Goal: Task Accomplishment & Management: Manage account settings

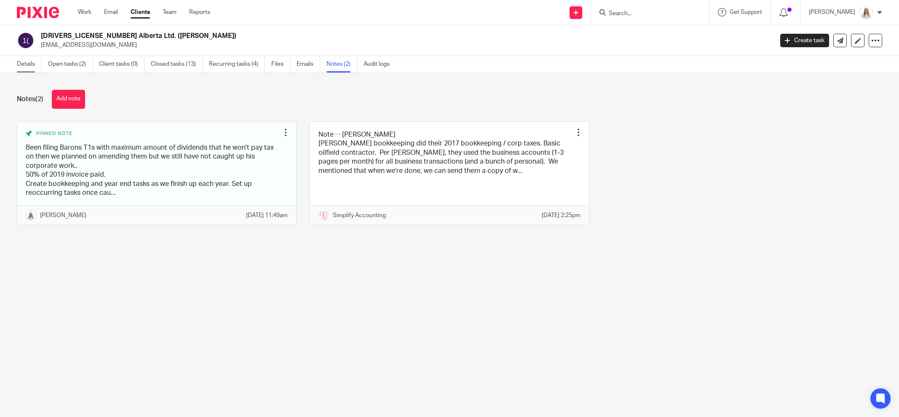
click at [27, 66] on link "Details" at bounding box center [29, 64] width 25 height 16
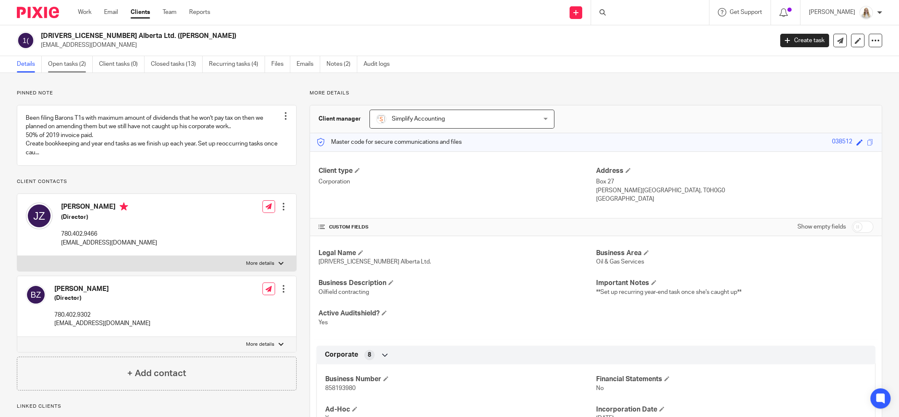
click at [75, 59] on link "Open tasks (2)" at bounding box center [70, 64] width 45 height 16
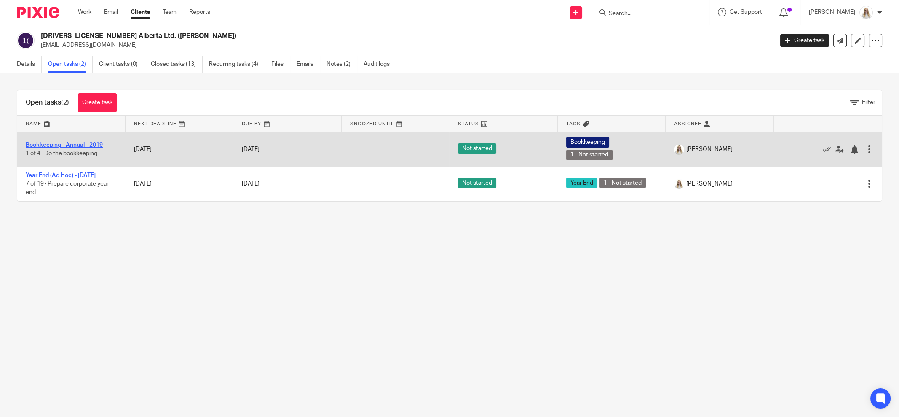
click at [65, 144] on link "Bookkeeping - Annual - 2019" at bounding box center [64, 145] width 77 height 6
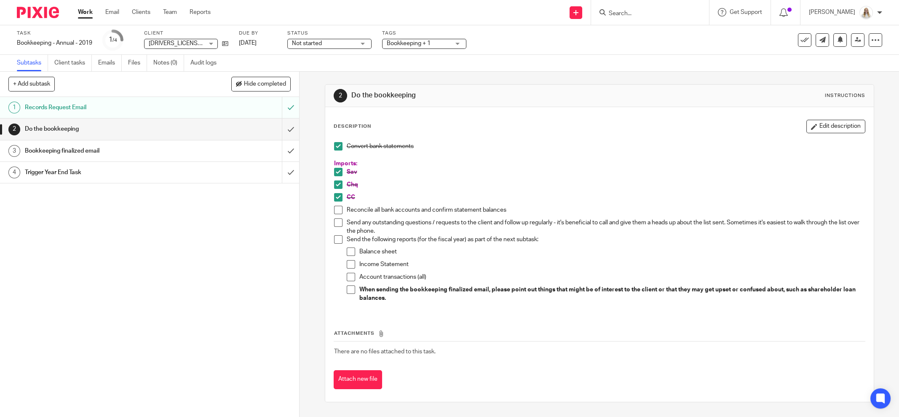
click at [67, 148] on h1 "Bookkeeping finalized email" at bounding box center [108, 151] width 166 height 13
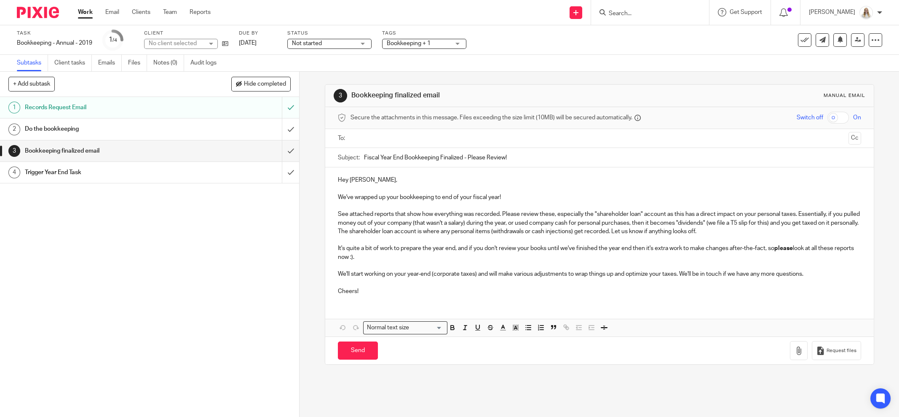
click at [139, 266] on div "1 Records Request Email 2 Do the bookkeeping 3 Bookkeeping finalized email 4 Tr…" at bounding box center [149, 257] width 299 height 320
click at [391, 176] on p "Hey Jackie," at bounding box center [600, 180] width 524 height 8
drag, startPoint x: 506, startPoint y: 357, endPoint x: 510, endPoint y: 353, distance: 6.3
click at [506, 357] on button "Save draft" at bounding box center [513, 350] width 53 height 18
click at [510, 353] on button "Save draft" at bounding box center [513, 350] width 53 height 18
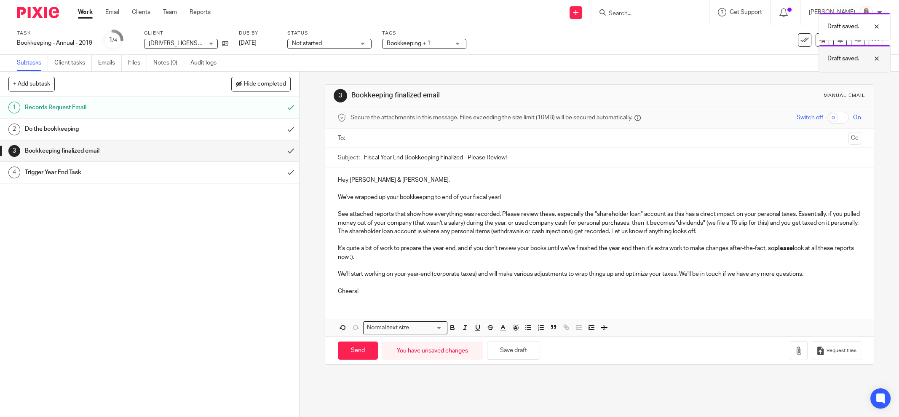
click at [878, 58] on div at bounding box center [870, 59] width 23 height 10
click at [878, 26] on div at bounding box center [870, 26] width 23 height 10
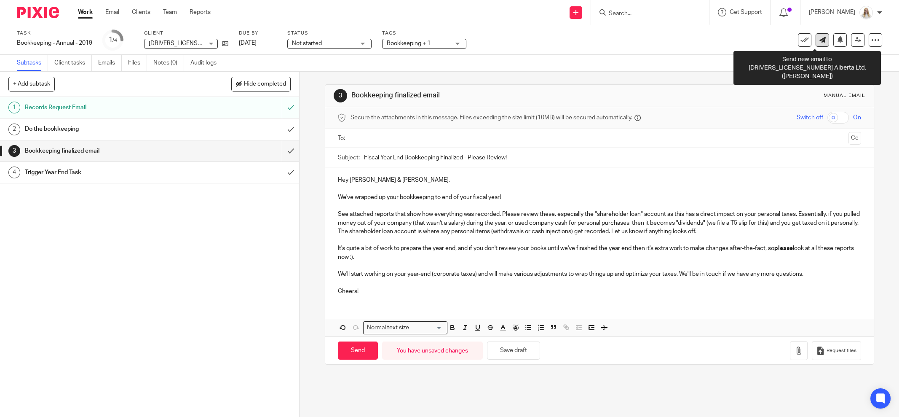
click at [820, 39] on icon at bounding box center [823, 40] width 6 height 6
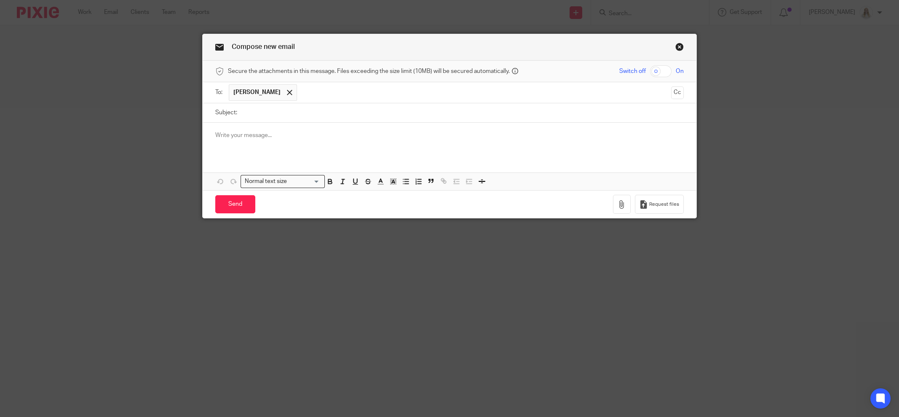
click at [364, 94] on input "text" at bounding box center [484, 92] width 366 height 16
click at [263, 115] on input "Subject:" at bounding box center [463, 112] width 443 height 19
click at [290, 139] on div at bounding box center [450, 139] width 494 height 33
click at [414, 117] on input "Subject:" at bounding box center [463, 112] width 443 height 19
type input "2019 Bookkeeping Questions"
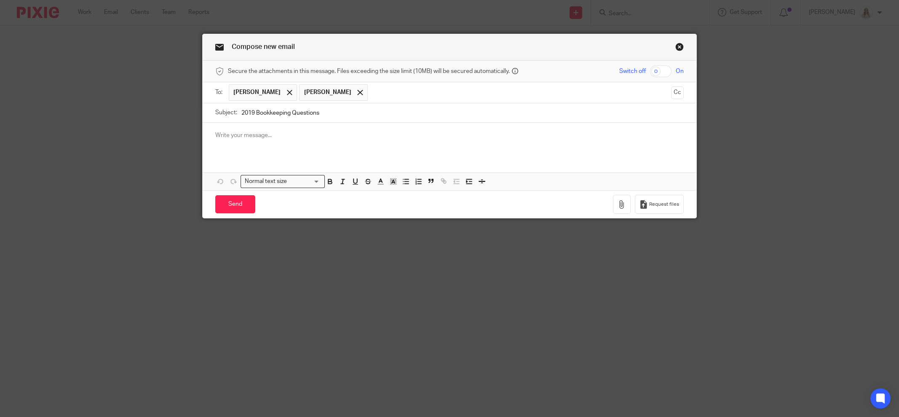
click at [387, 140] on div at bounding box center [450, 139] width 494 height 33
click at [620, 205] on icon "button" at bounding box center [622, 204] width 8 height 8
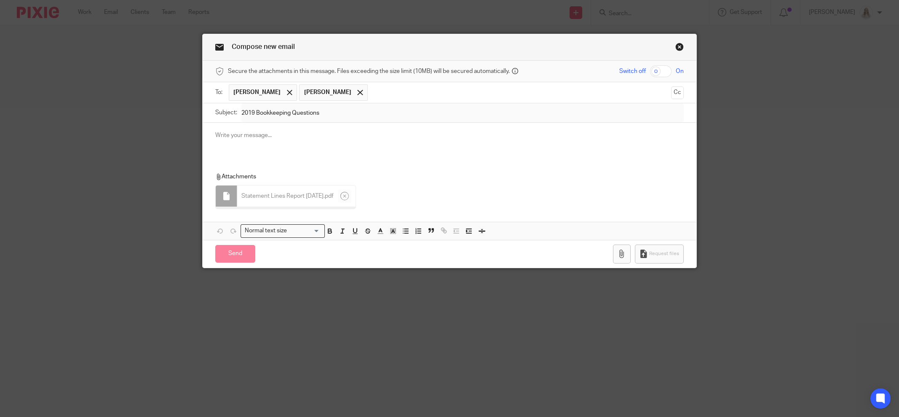
click at [338, 142] on div at bounding box center [450, 139] width 494 height 33
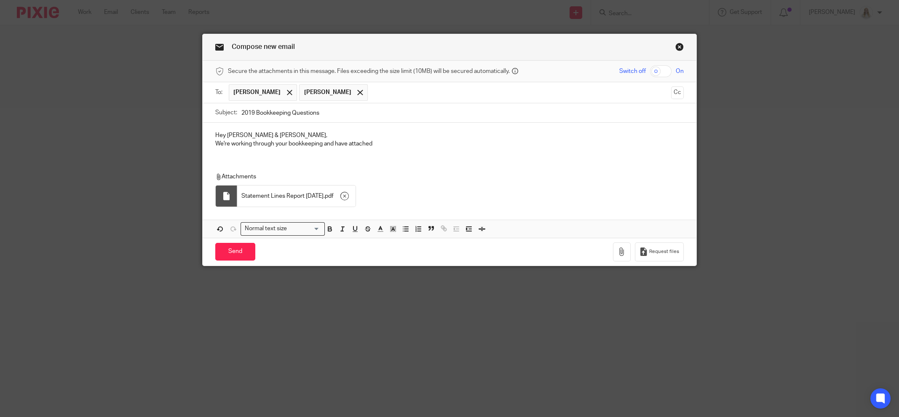
click at [272, 132] on p "Hey Jackie & Baron," at bounding box center [449, 135] width 469 height 8
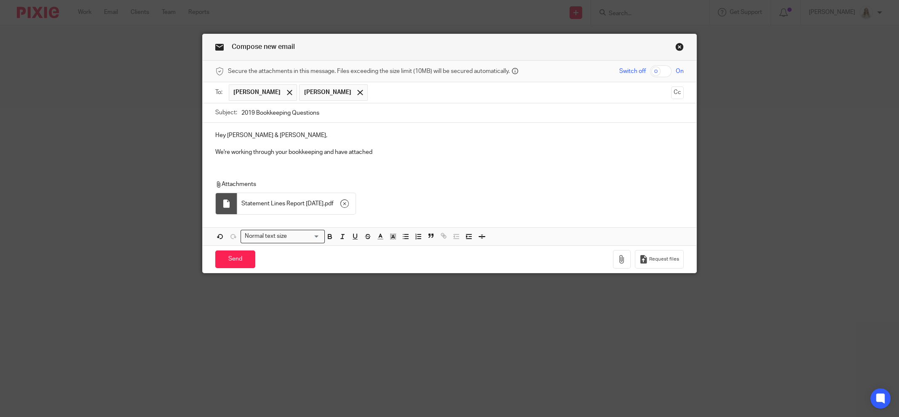
click at [408, 151] on p "We're working through your bookkeeping and have attached" at bounding box center [449, 152] width 469 height 8
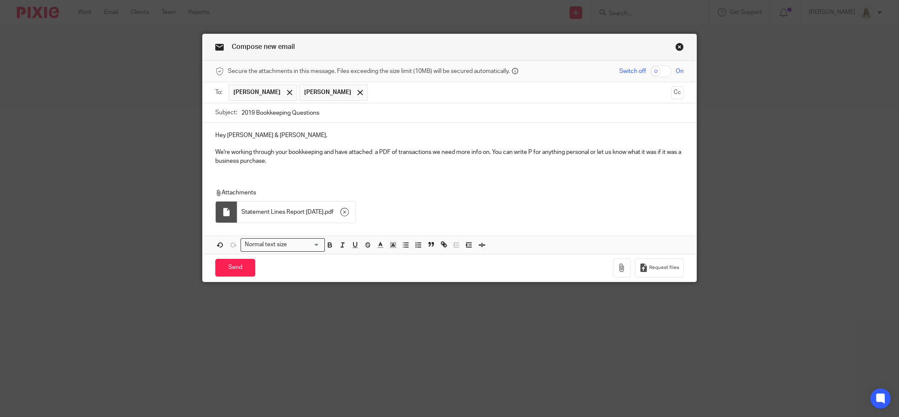
drag, startPoint x: 268, startPoint y: 160, endPoint x: 191, endPoint y: 133, distance: 81.5
click at [191, 133] on div "Compose new email Secure the attachments in this message. Files exceeding the s…" at bounding box center [449, 208] width 899 height 417
copy div "Hey Jackie & Baron, We're working through your bookkeeping and have attached a …"
click at [671, 43] on div "Compose new email" at bounding box center [450, 47] width 494 height 27
click at [676, 46] on link "Close this dialog window" at bounding box center [680, 48] width 8 height 11
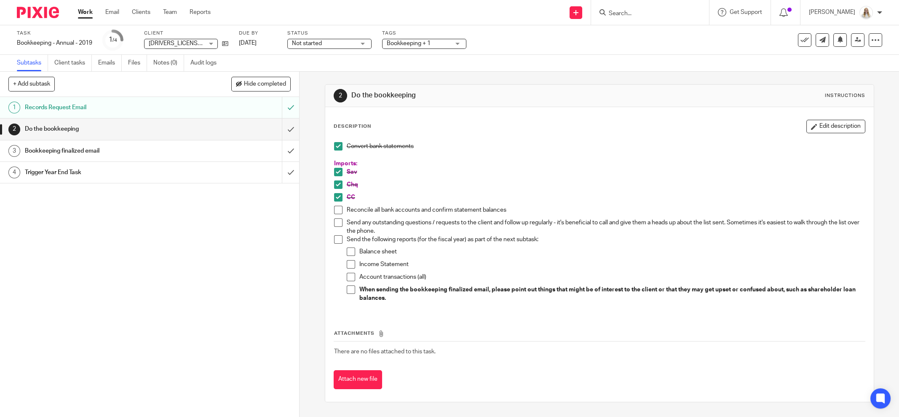
click at [334, 210] on span at bounding box center [338, 210] width 8 height 8
click at [336, 225] on span at bounding box center [338, 222] width 8 height 8
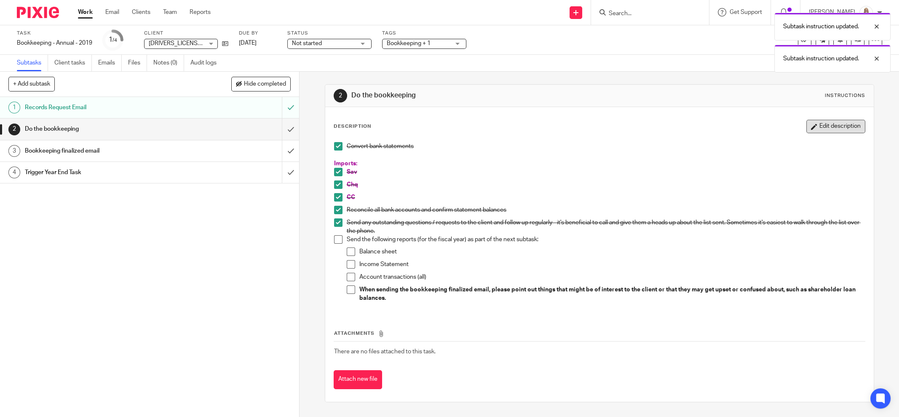
click at [807, 132] on button "Edit description" at bounding box center [836, 126] width 59 height 13
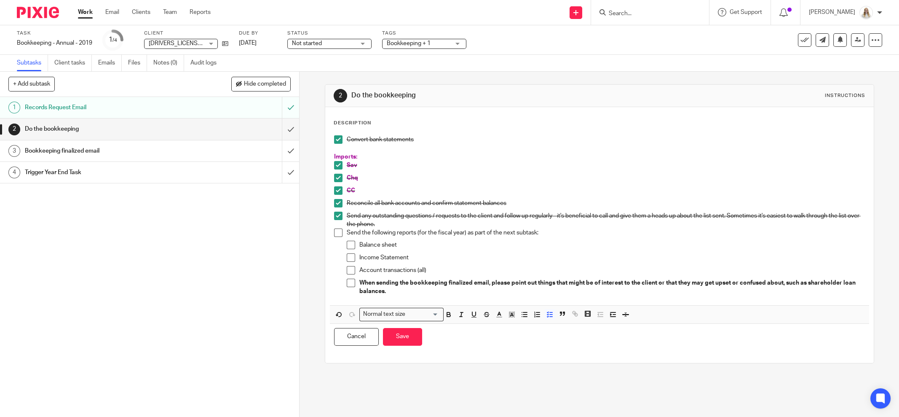
click at [406, 227] on p "Send any outstanding questions / requests to the client and follow up regularly…" at bounding box center [606, 220] width 518 height 17
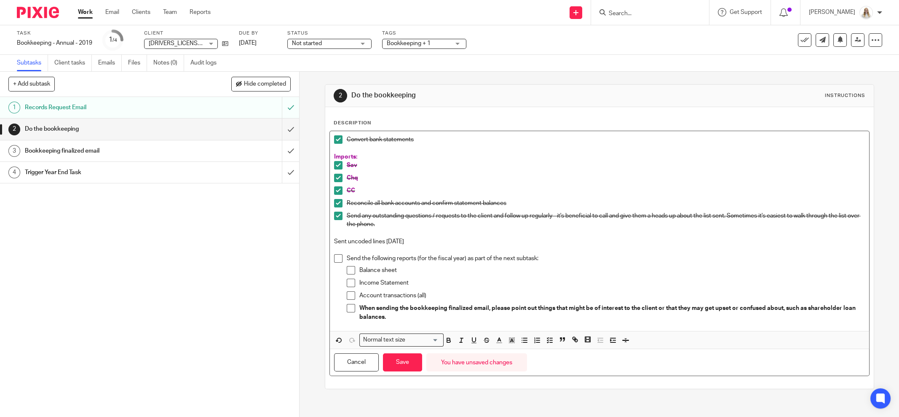
drag, startPoint x: 426, startPoint y: 239, endPoint x: 328, endPoint y: 242, distance: 98.7
click at [330, 241] on div "Convert bank statements Imports: Sav Chq CC Reconcile all bank accounts and con…" at bounding box center [600, 231] width 540 height 200
click at [446, 336] on icon "button" at bounding box center [449, 340] width 8 height 8
click at [496, 336] on icon "button" at bounding box center [500, 340] width 8 height 8
click at [567, 365] on li "color:#AB149E" at bounding box center [570, 368] width 6 height 6
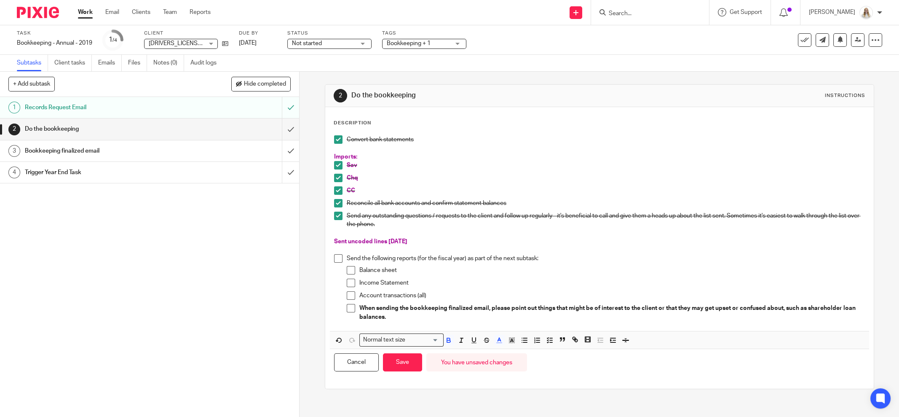
click at [605, 356] on div "Cancel Save You have unsaved changes" at bounding box center [600, 362] width 540 height 27
click at [407, 361] on button "Save" at bounding box center [402, 362] width 39 height 18
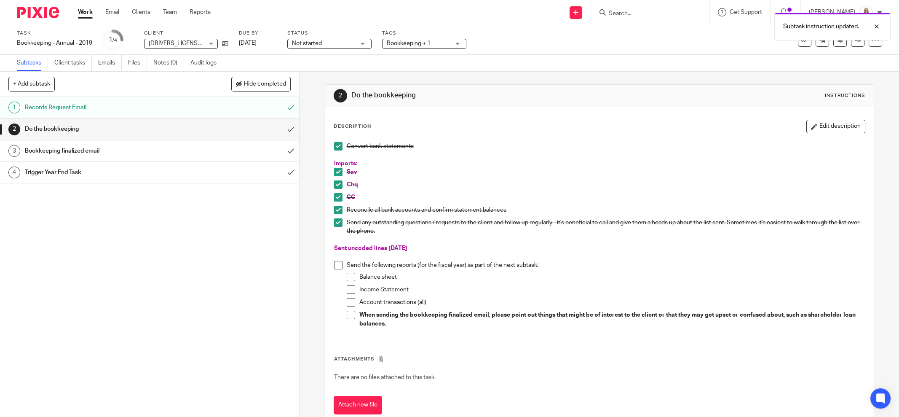
scroll to position [22, 0]
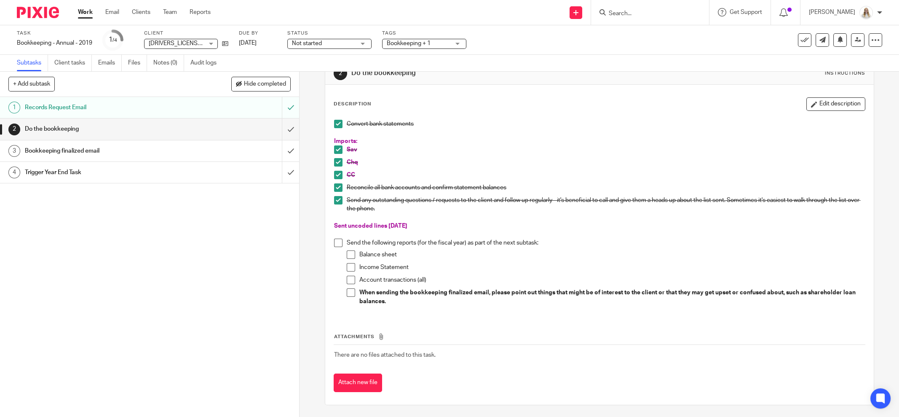
click at [649, 63] on div "Subtasks Client tasks Emails Files Notes (0) Audit logs" at bounding box center [449, 63] width 899 height 17
click at [670, 14] on input "Search" at bounding box center [646, 14] width 76 height 8
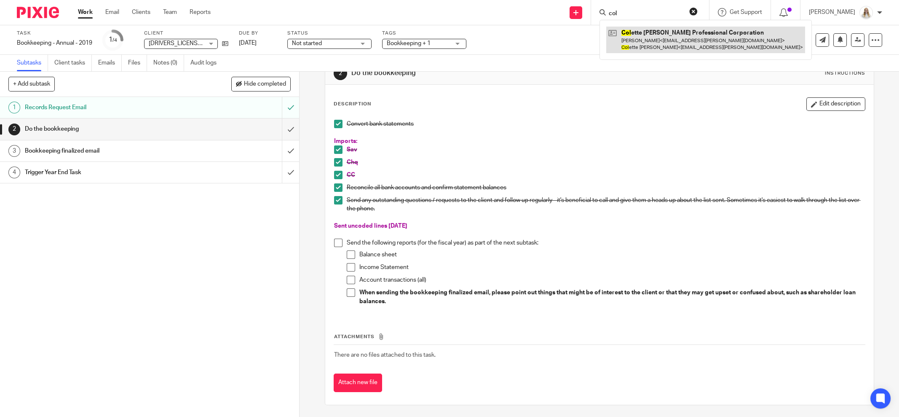
type input "col"
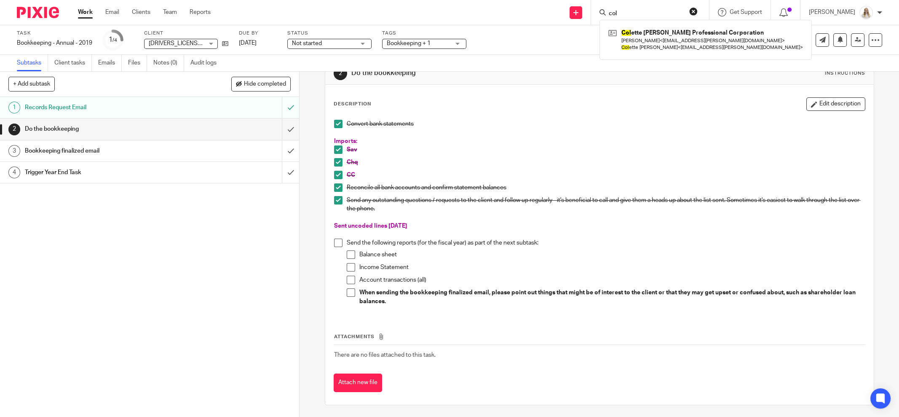
drag, startPoint x: 537, startPoint y: 39, endPoint x: 452, endPoint y: 5, distance: 91.4
click at [537, 38] on div "Task Bookkeeping - Annual - 2019 Save Bookkeeping - Annual - 2019 1 /4 Client 1…" at bounding box center [378, 40] width 722 height 20
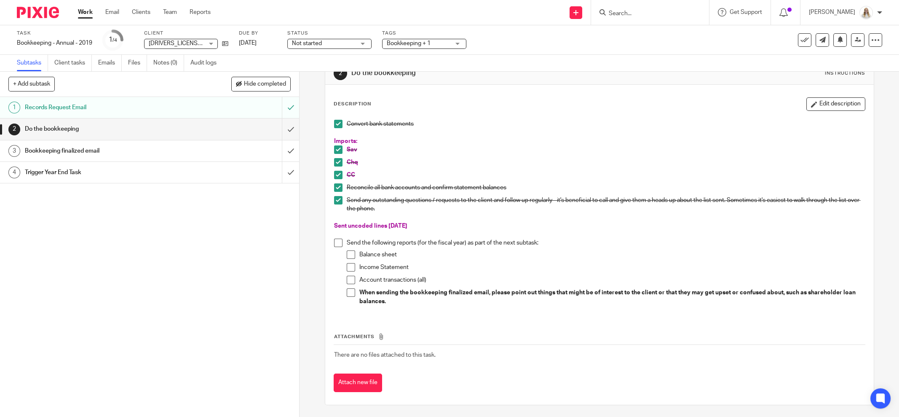
drag, startPoint x: 389, startPoint y: 227, endPoint x: 328, endPoint y: 223, distance: 61.2
click at [330, 224] on div "Convert bank statements Imports: Sav Chq CC Reconcile all bank accounts and con…" at bounding box center [600, 215] width 540 height 200
click at [451, 224] on p "Sent uncoded lines Sept 25, 2025" at bounding box center [599, 226] width 531 height 8
drag, startPoint x: 423, startPoint y: 225, endPoint x: 411, endPoint y: 226, distance: 12.3
click at [411, 226] on p "Sent uncoded lines Sept 25, 2025" at bounding box center [599, 226] width 531 height 8
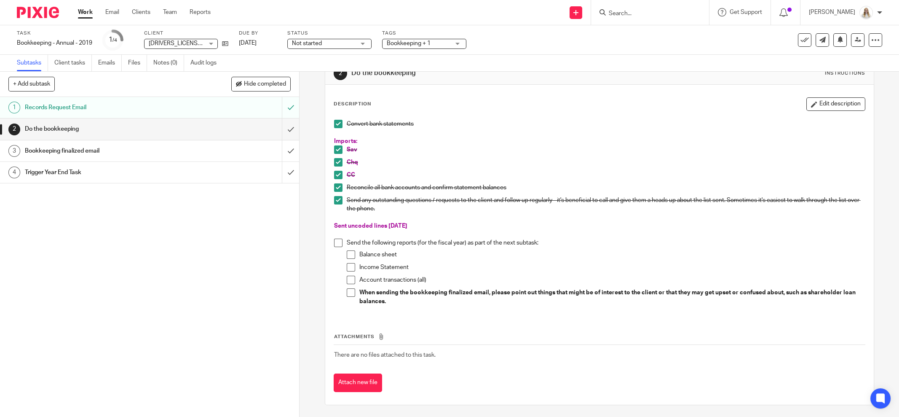
click at [467, 229] on p "Sent uncoded lines Sept 25, 2025" at bounding box center [599, 226] width 531 height 8
click at [652, 10] on input "Search" at bounding box center [646, 14] width 76 height 8
click at [423, 43] on span "Bookkeeping + 1" at bounding box center [409, 43] width 44 height 6
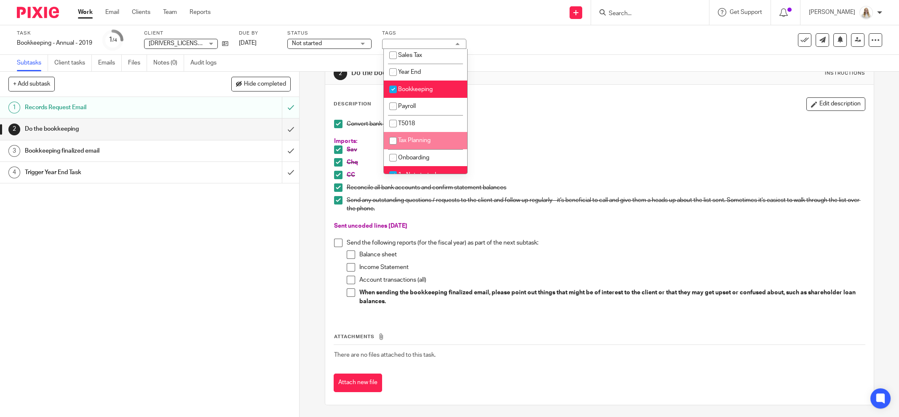
scroll to position [158, 0]
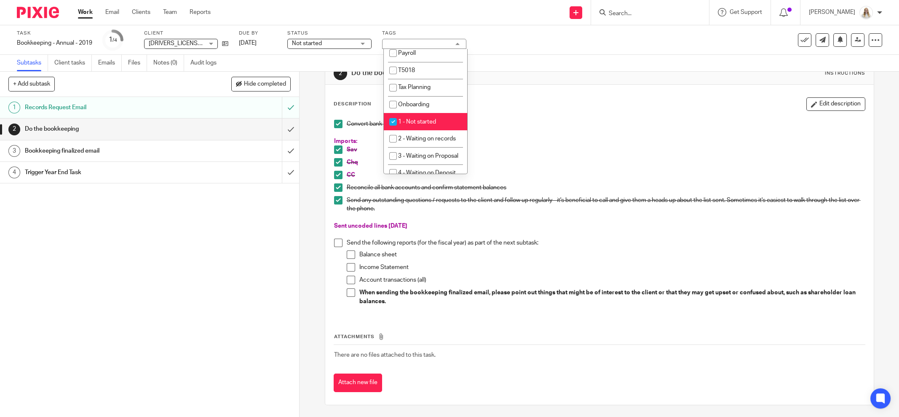
click at [424, 116] on li "1 - Not started" at bounding box center [425, 121] width 83 height 17
checkbox input "false"
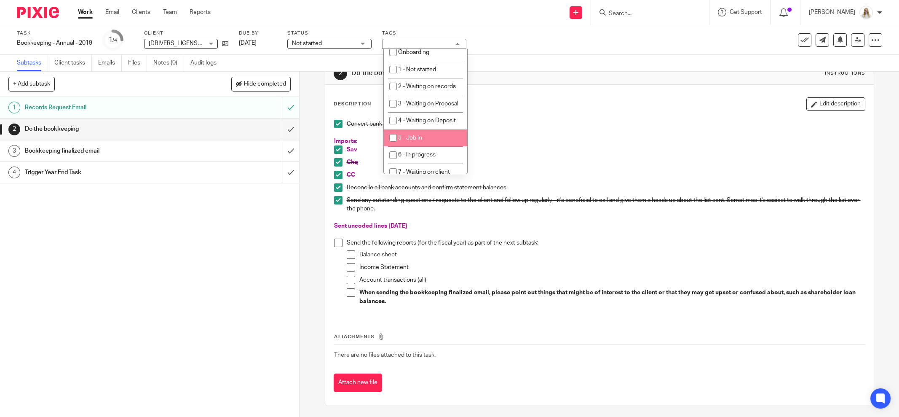
scroll to position [263, 0]
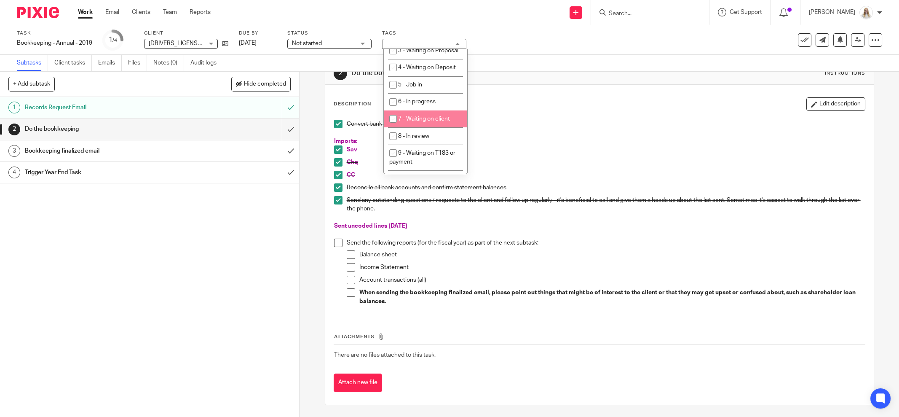
click at [437, 122] on span "7 - Waiting on client" at bounding box center [424, 119] width 52 height 6
checkbox input "true"
click at [558, 125] on p "Convert bank statements" at bounding box center [606, 124] width 518 height 8
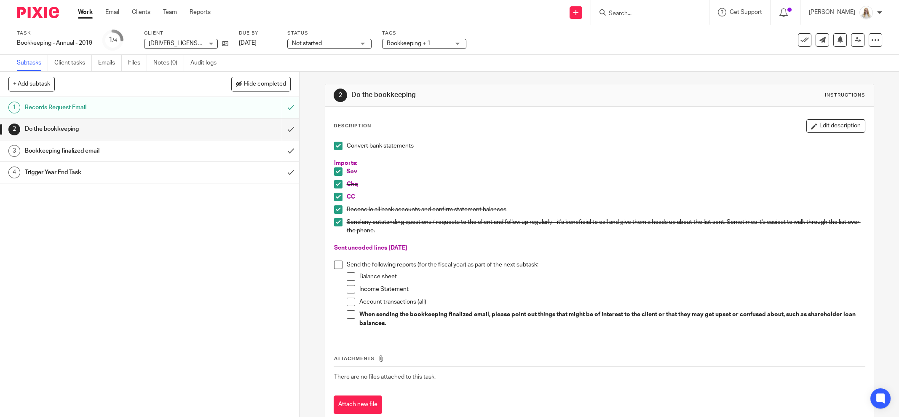
scroll to position [0, 0]
click at [709, 56] on div "Subtasks Client tasks Emails Files Notes (0) Audit logs" at bounding box center [449, 63] width 899 height 17
click at [659, 49] on div "Task Bookkeeping - Annual - 2019 Save Bookkeeping - Annual - 2019 1 /4 Client 1…" at bounding box center [378, 40] width 722 height 20
click at [654, 13] on input "Search" at bounding box center [646, 14] width 76 height 8
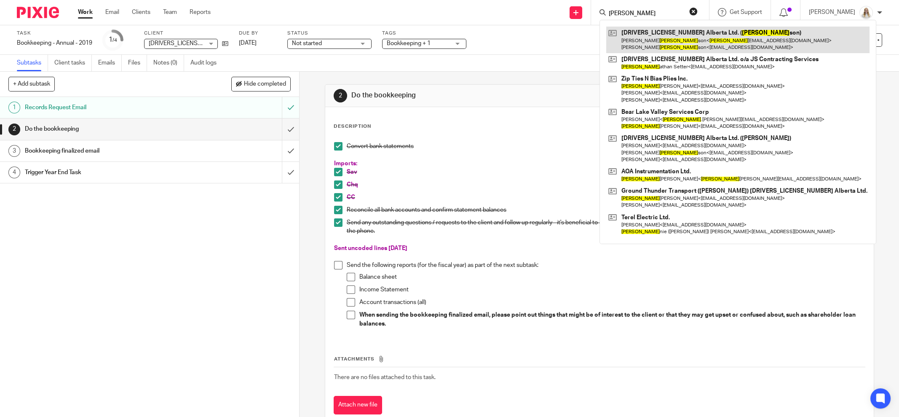
type input "john"
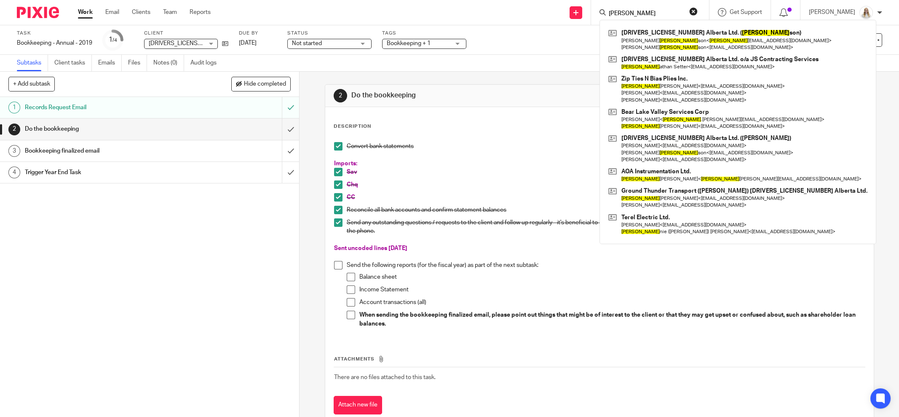
drag, startPoint x: 522, startPoint y: 35, endPoint x: 501, endPoint y: 18, distance: 27.0
click at [520, 32] on div "Task Bookkeeping - Annual - 2019 Save Bookkeeping - Annual - 2019 1 /4 Client 1…" at bounding box center [378, 40] width 722 height 20
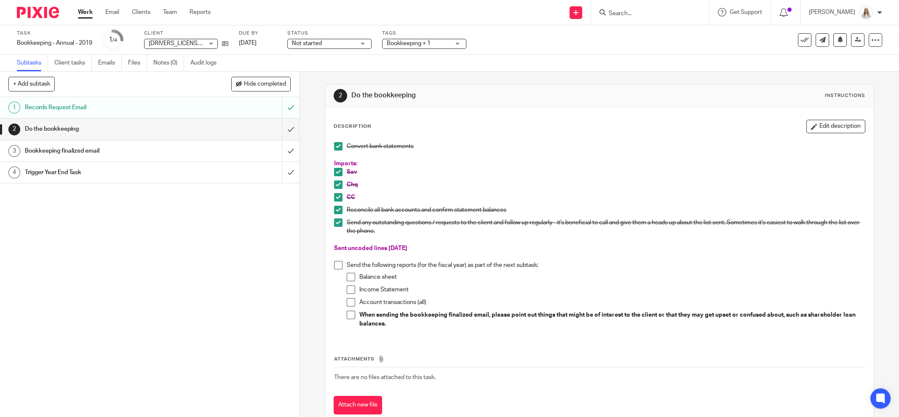
drag, startPoint x: 528, startPoint y: 174, endPoint x: 515, endPoint y: 169, distance: 13.6
click at [526, 173] on p "Sav" at bounding box center [606, 172] width 518 height 8
click at [535, 54] on div "Task Bookkeeping - Annual - 2019 Save Bookkeeping - Annual - 2019 1 /4 Client 1…" at bounding box center [449, 40] width 899 height 30
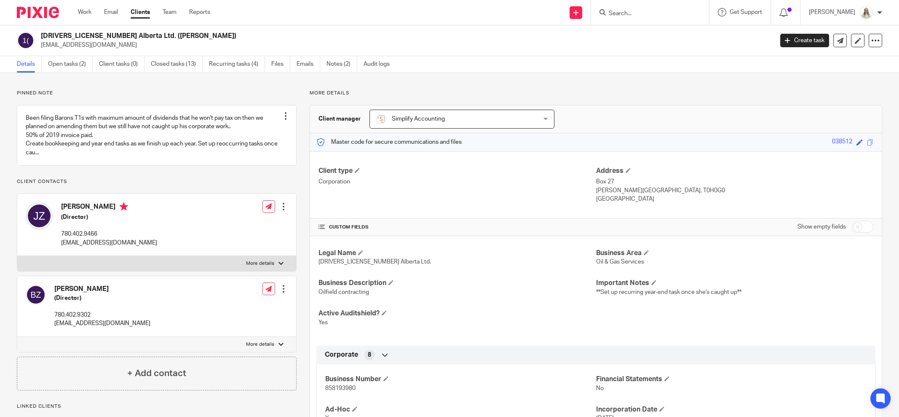
click at [385, 40] on h2 "[DRIVERS_LICENSE_NUMBER] Alberta Ltd. ([PERSON_NAME])" at bounding box center [332, 36] width 582 height 9
click at [724, 94] on p "More details" at bounding box center [596, 93] width 573 height 7
drag, startPoint x: 134, startPoint y: 253, endPoint x: 59, endPoint y: 252, distance: 74.2
click at [59, 252] on div "[PERSON_NAME] (Director) 780.402.9466 [EMAIL_ADDRESS][DOMAIN_NAME] Edit contact…" at bounding box center [156, 225] width 279 height 62
copy p "[EMAIL_ADDRESS][DOMAIN_NAME]"
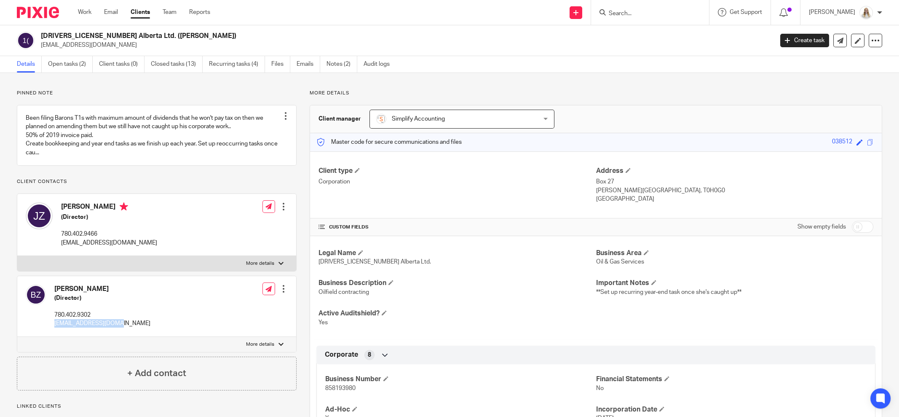
drag, startPoint x: 79, startPoint y: 331, endPoint x: 56, endPoint y: 329, distance: 23.3
click at [55, 330] on div "Baron Zenner (Director) 780.402.9302 baronzenner@yahoo.ca Edit contact Create c…" at bounding box center [156, 306] width 279 height 61
copy p "[EMAIL_ADDRESS][DOMAIN_NAME]"
click at [513, 303] on div "Legal Name 1296713 Alberta Ltd. Business Area Oil & Gas Services Business Descr…" at bounding box center [596, 287] width 572 height 103
click at [436, 35] on h2 "[DRIVERS_LICENSE_NUMBER] Alberta Ltd. ([PERSON_NAME])" at bounding box center [332, 36] width 582 height 9
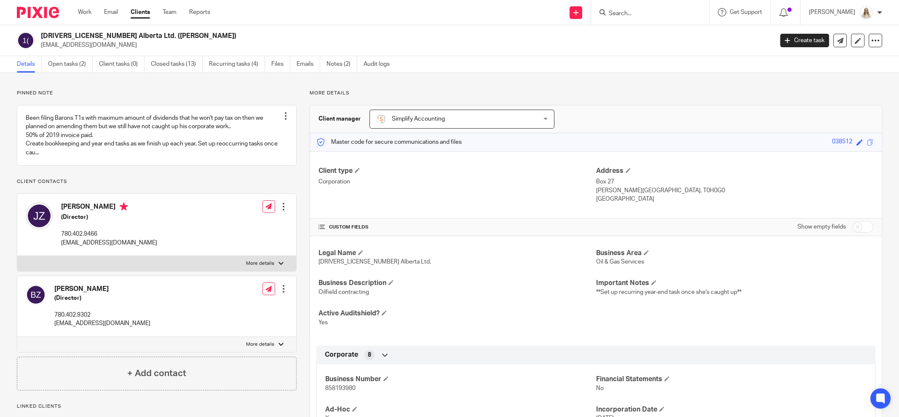
click at [280, 293] on div at bounding box center [283, 289] width 8 height 8
click at [237, 316] on link "Edit contact" at bounding box center [243, 315] width 81 height 12
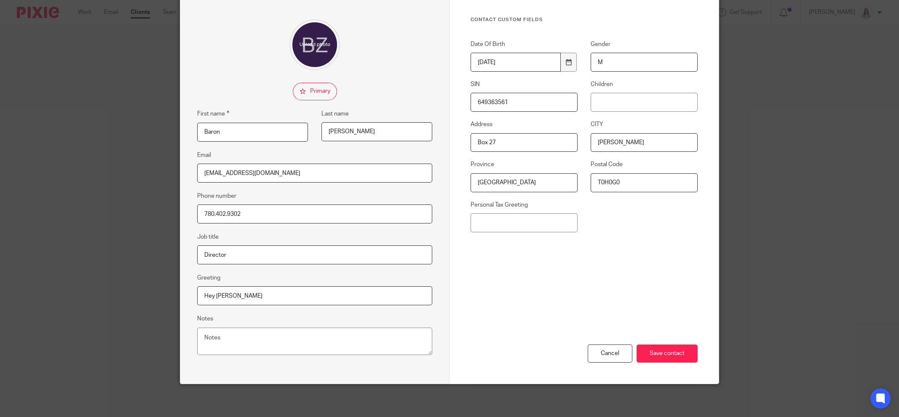
scroll to position [7, 0]
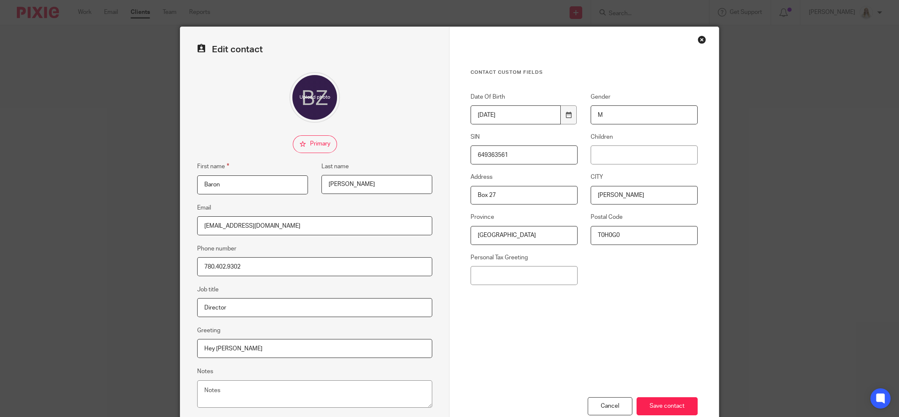
click at [699, 40] on div "Close this dialog window" at bounding box center [702, 39] width 8 height 8
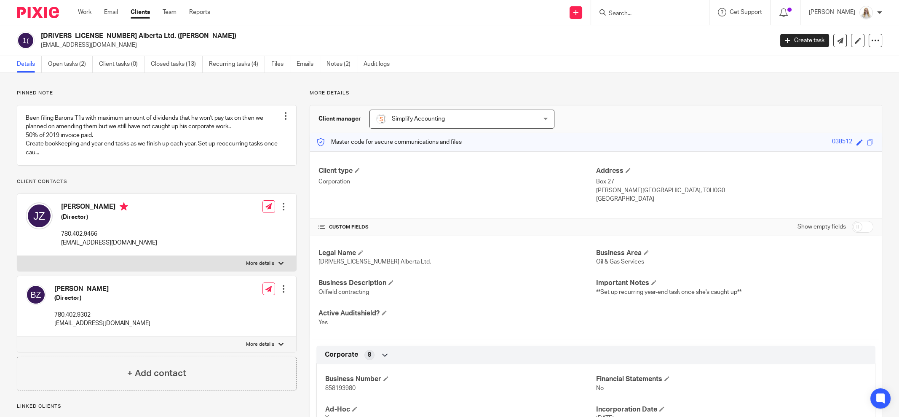
click at [279, 347] on div at bounding box center [281, 344] width 5 height 5
click at [17, 337] on input "More details" at bounding box center [17, 336] width 0 height 0
checkbox input "true"
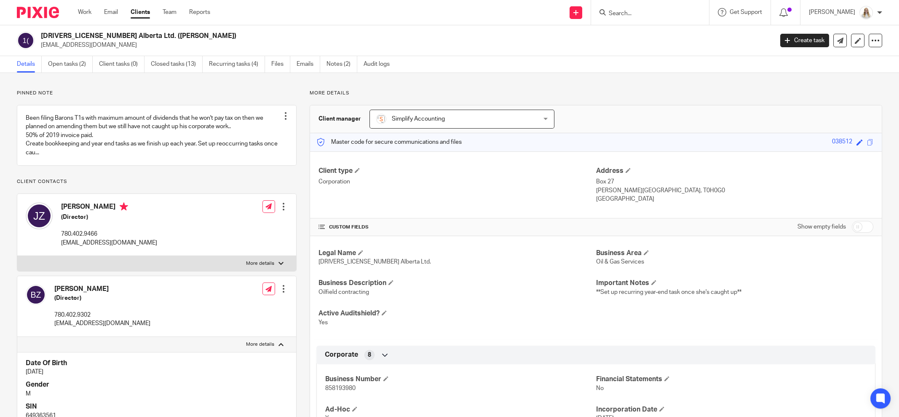
click at [283, 293] on div at bounding box center [283, 289] width 8 height 8
click at [250, 363] on button "CC in auto emails" at bounding box center [231, 362] width 56 height 11
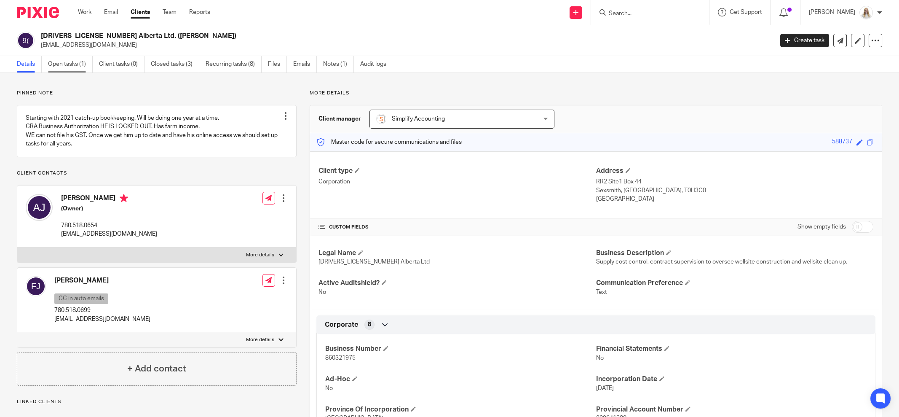
drag, startPoint x: 59, startPoint y: 62, endPoint x: 64, endPoint y: 63, distance: 4.5
click at [59, 62] on link "Open tasks (1)" at bounding box center [70, 64] width 45 height 16
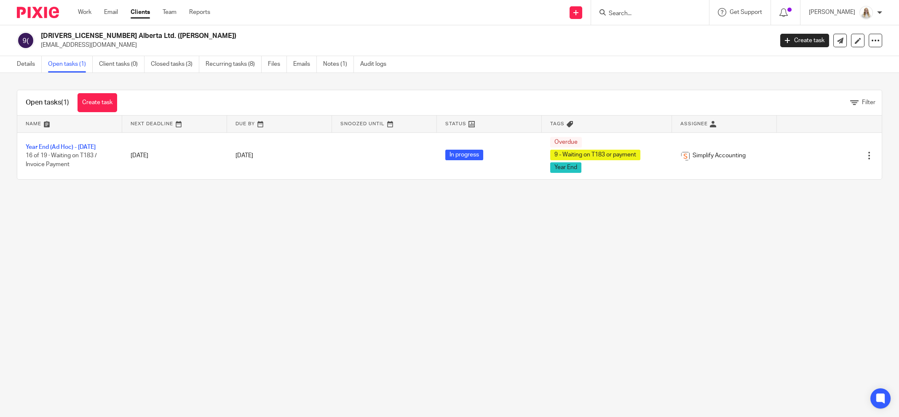
click at [342, 31] on div "964138 Alberta Ltd. (Johnson) andyjohnson1@xplornet.com Create task Update from…" at bounding box center [449, 40] width 899 height 31
click at [662, 12] on input "Search" at bounding box center [646, 14] width 76 height 8
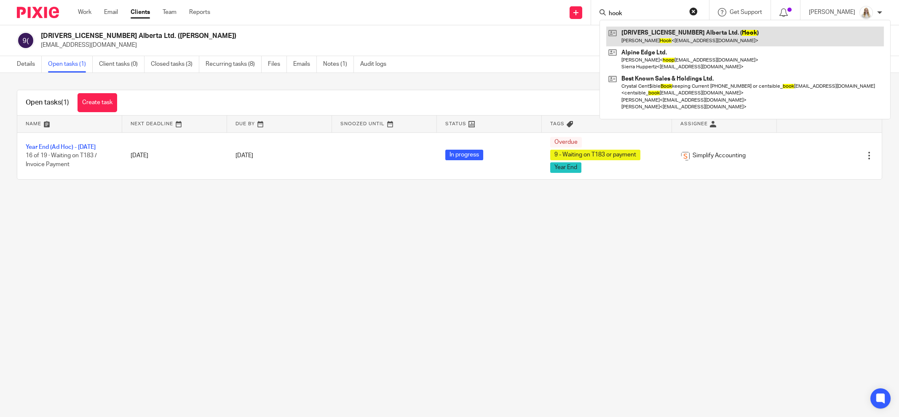
type input "hook"
drag, startPoint x: 572, startPoint y: 40, endPoint x: 520, endPoint y: 7, distance: 61.7
click at [563, 35] on h2 "964138 Alberta Ltd. (Johnson)" at bounding box center [332, 36] width 582 height 9
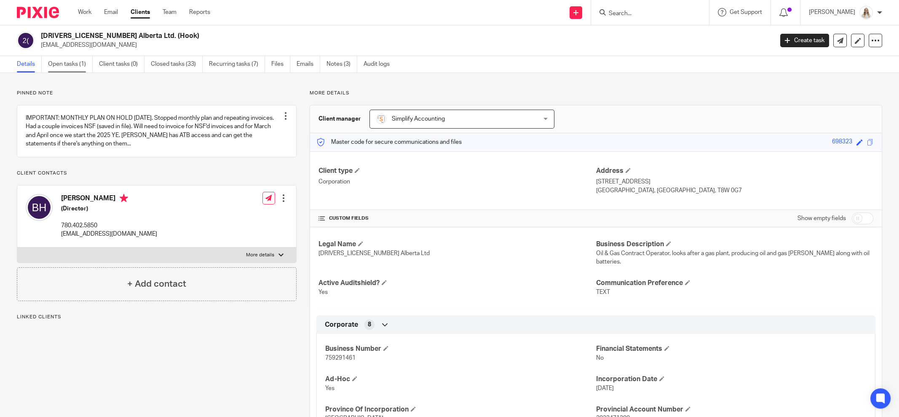
click at [75, 56] on link "Open tasks (1)" at bounding box center [70, 64] width 45 height 16
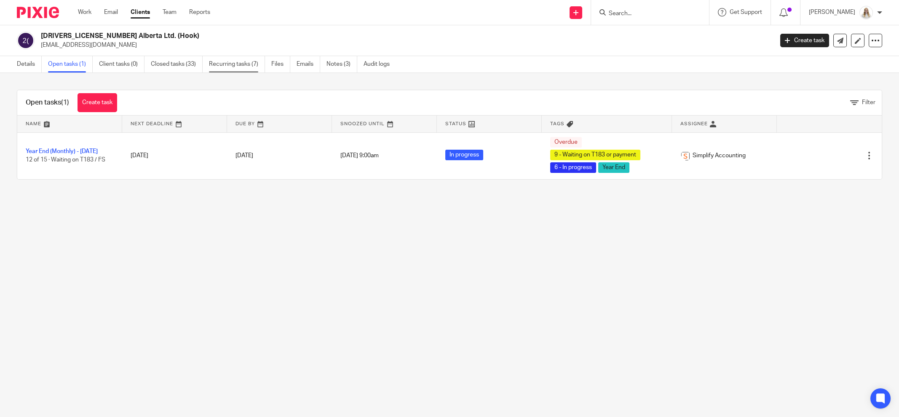
click at [240, 66] on link "Recurring tasks (7)" at bounding box center [237, 64] width 56 height 16
